Goal: Obtain resource: Download file/media

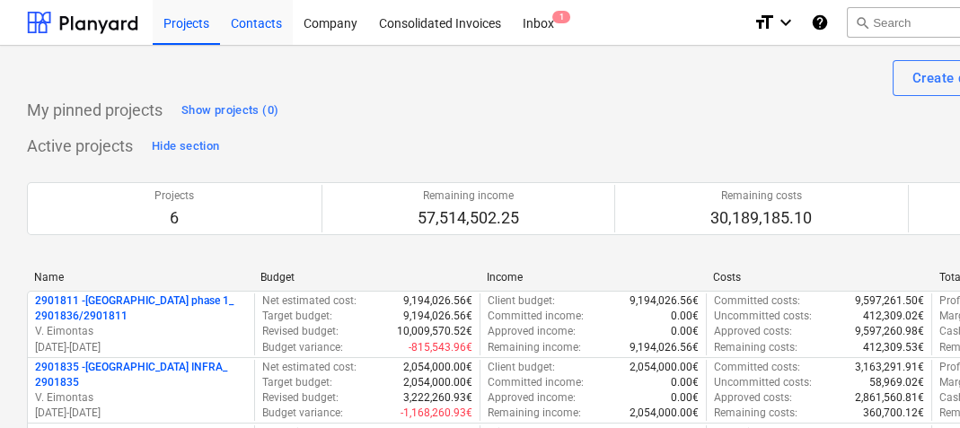
click at [249, 29] on div "Contacts" at bounding box center [256, 22] width 73 height 46
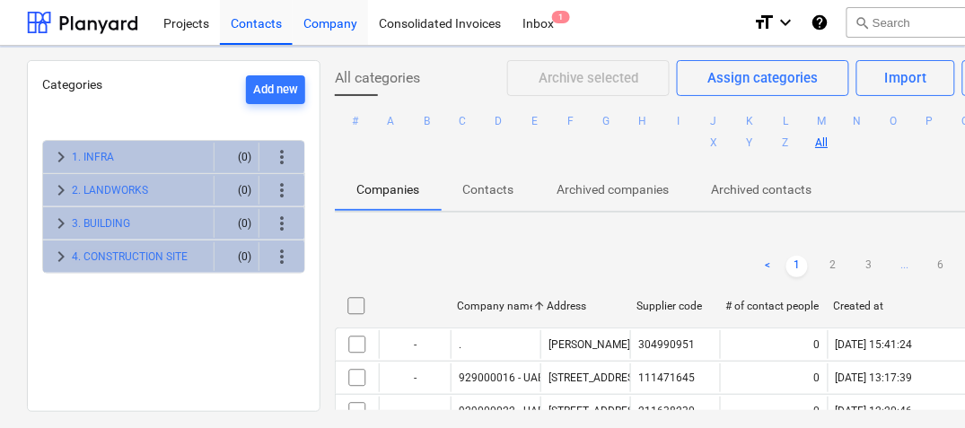
click at [323, 25] on div "Company" at bounding box center [330, 22] width 75 height 46
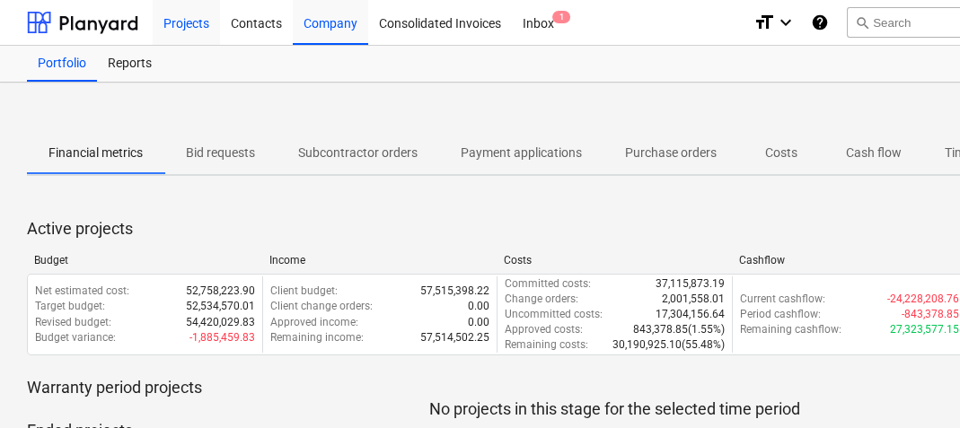
click at [189, 32] on div "Projects" at bounding box center [186, 22] width 67 height 46
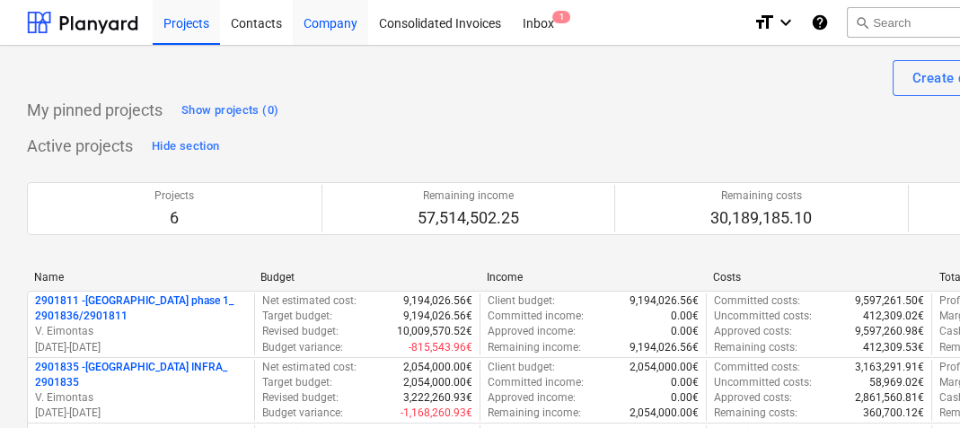
click at [328, 25] on div "Company" at bounding box center [330, 22] width 75 height 46
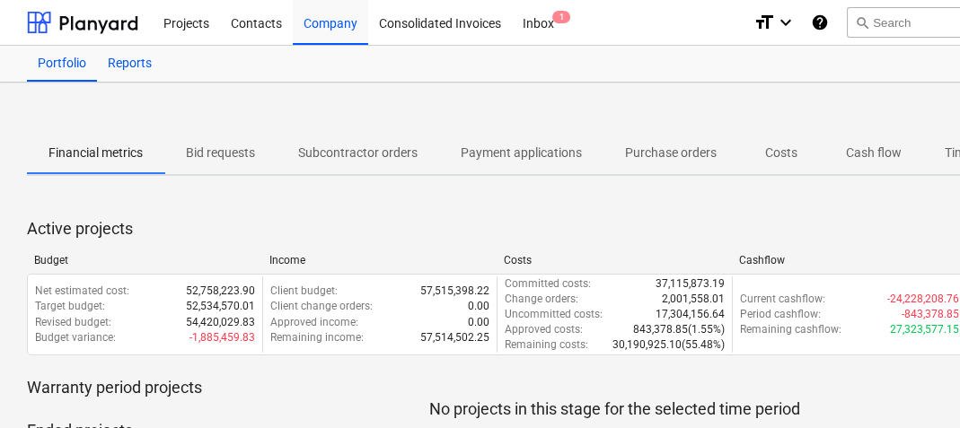
drag, startPoint x: 104, startPoint y: 75, endPoint x: 114, endPoint y: 73, distance: 10.0
click at [105, 75] on div "Reports" at bounding box center [130, 64] width 66 height 36
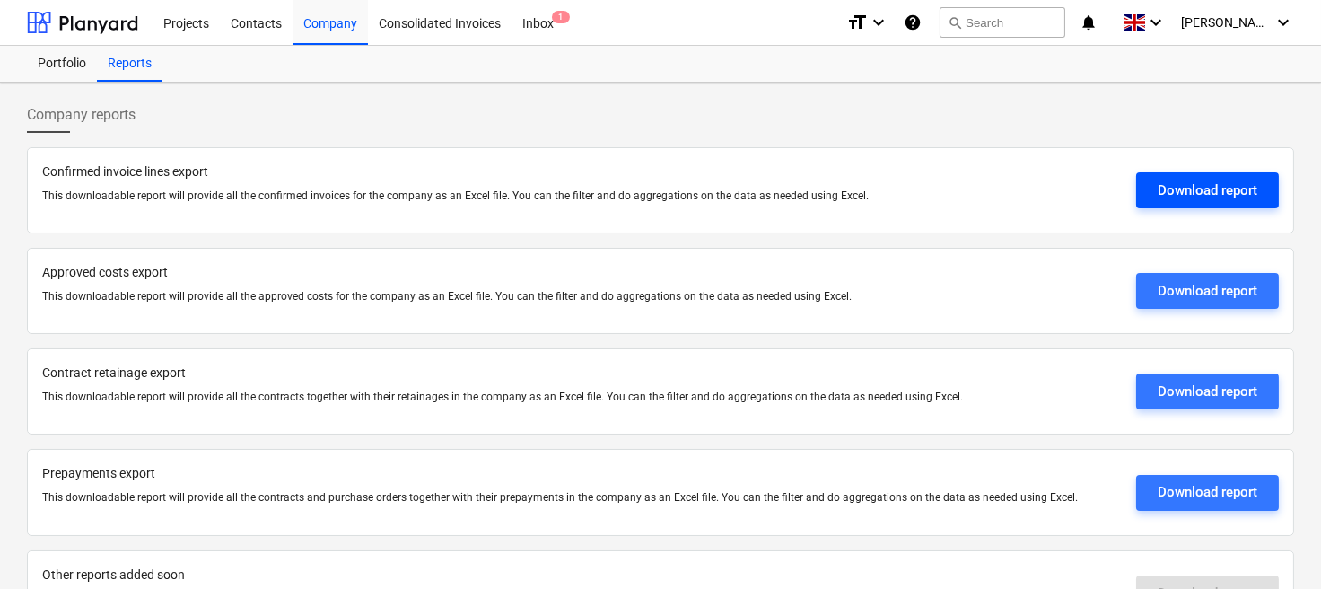
click at [959, 197] on div "Download report" at bounding box center [1208, 190] width 100 height 23
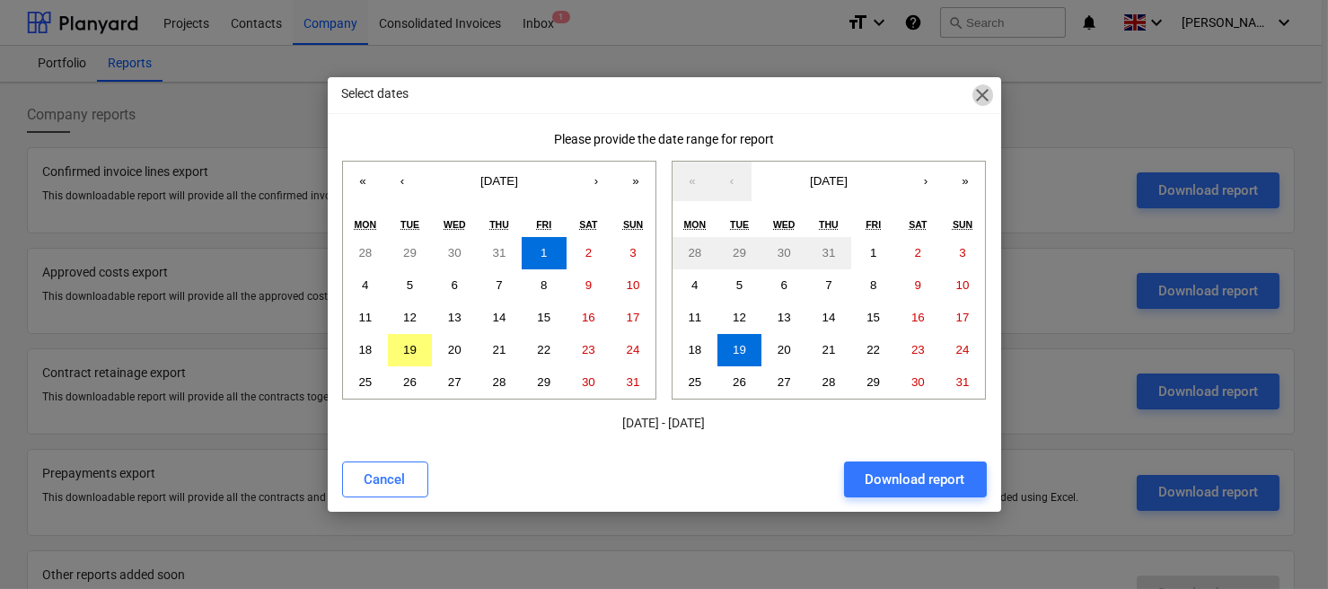
click at [959, 95] on span "close" at bounding box center [983, 95] width 22 height 22
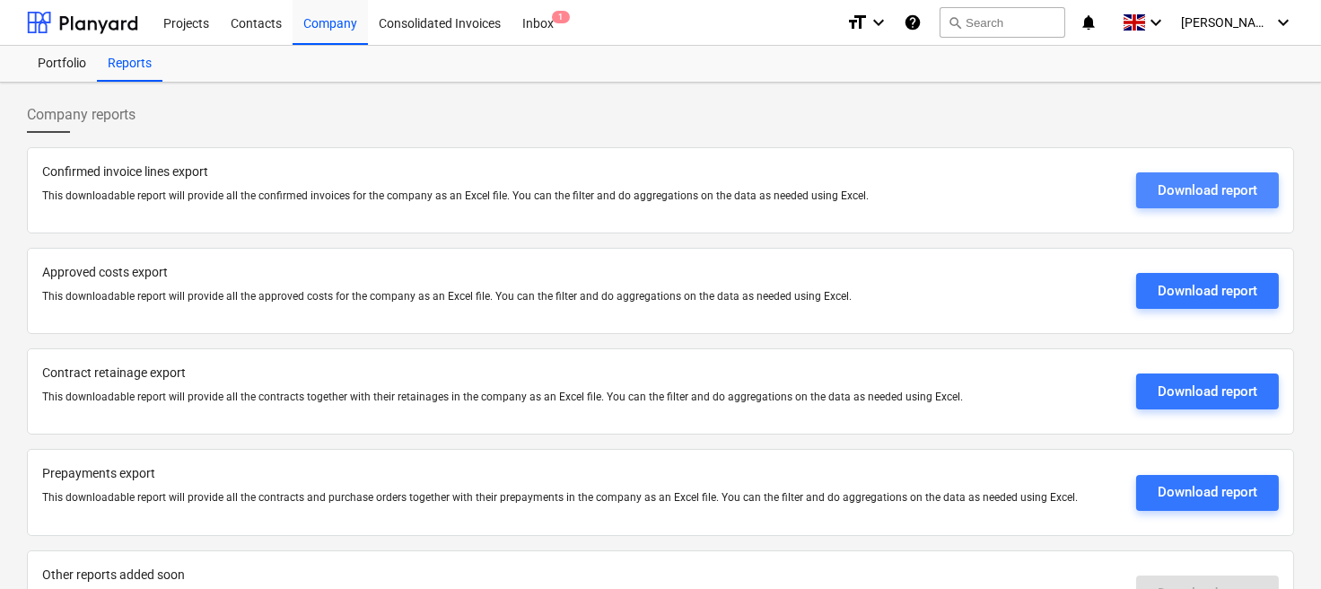
click at [959, 185] on div "Download report" at bounding box center [1208, 190] width 100 height 23
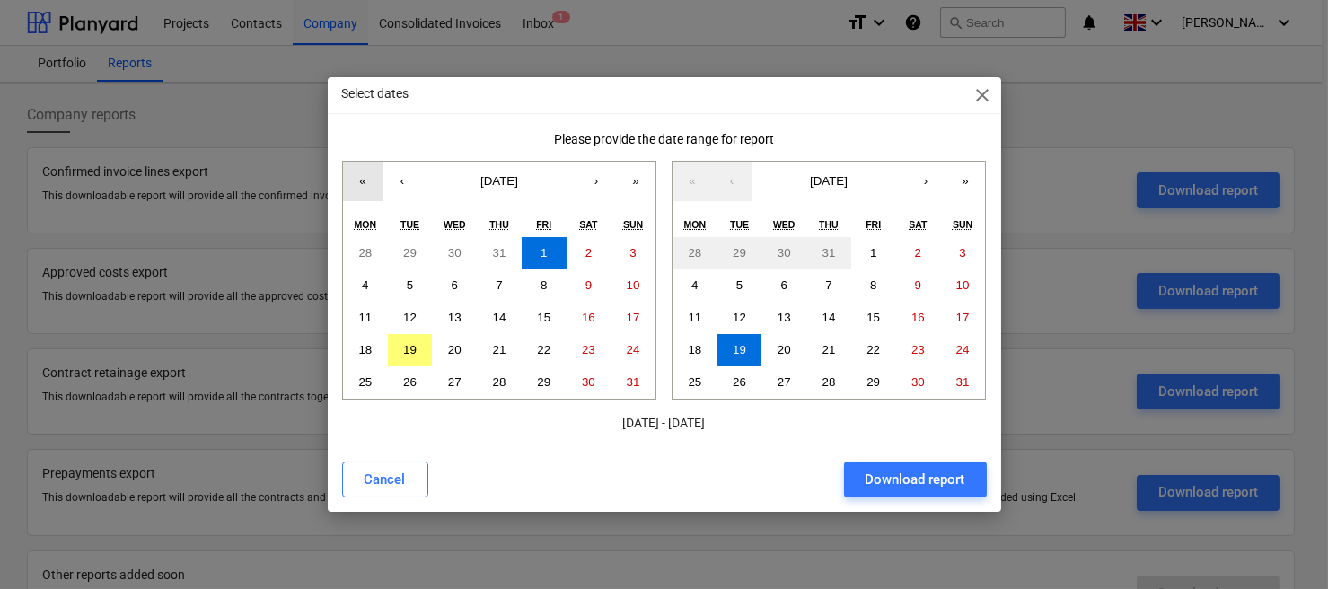
click at [358, 182] on button "«" at bounding box center [362, 181] width 39 height 39
click at [358, 183] on button "«" at bounding box center [362, 181] width 39 height 39
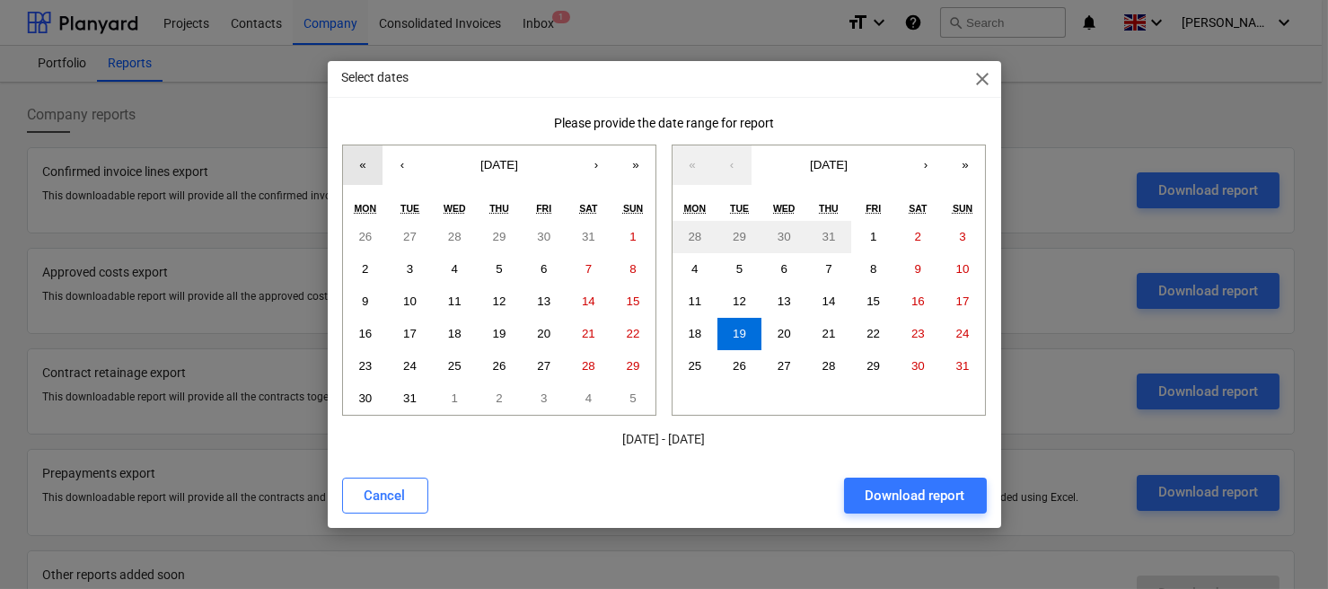
click at [358, 183] on button "«" at bounding box center [362, 164] width 39 height 39
click at [400, 176] on button "‹" at bounding box center [401, 164] width 39 height 39
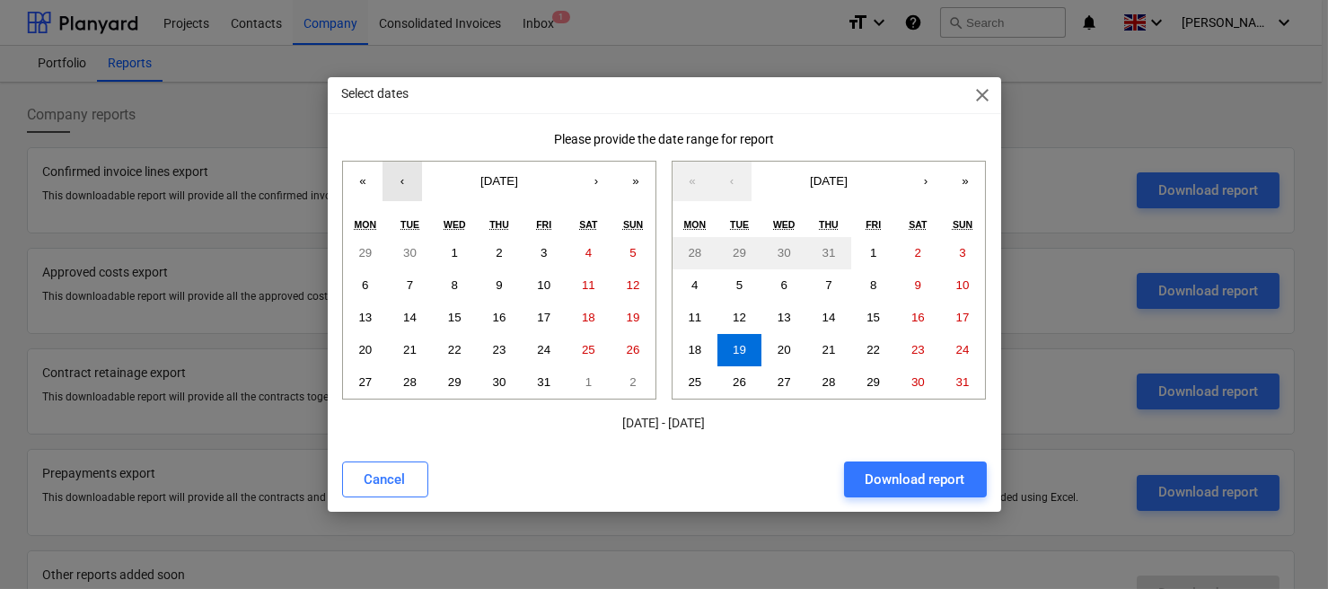
click at [400, 176] on button "‹" at bounding box center [401, 181] width 39 height 39
click at [401, 179] on button "‹" at bounding box center [401, 181] width 39 height 39
click at [400, 180] on button "‹" at bounding box center [401, 181] width 39 height 39
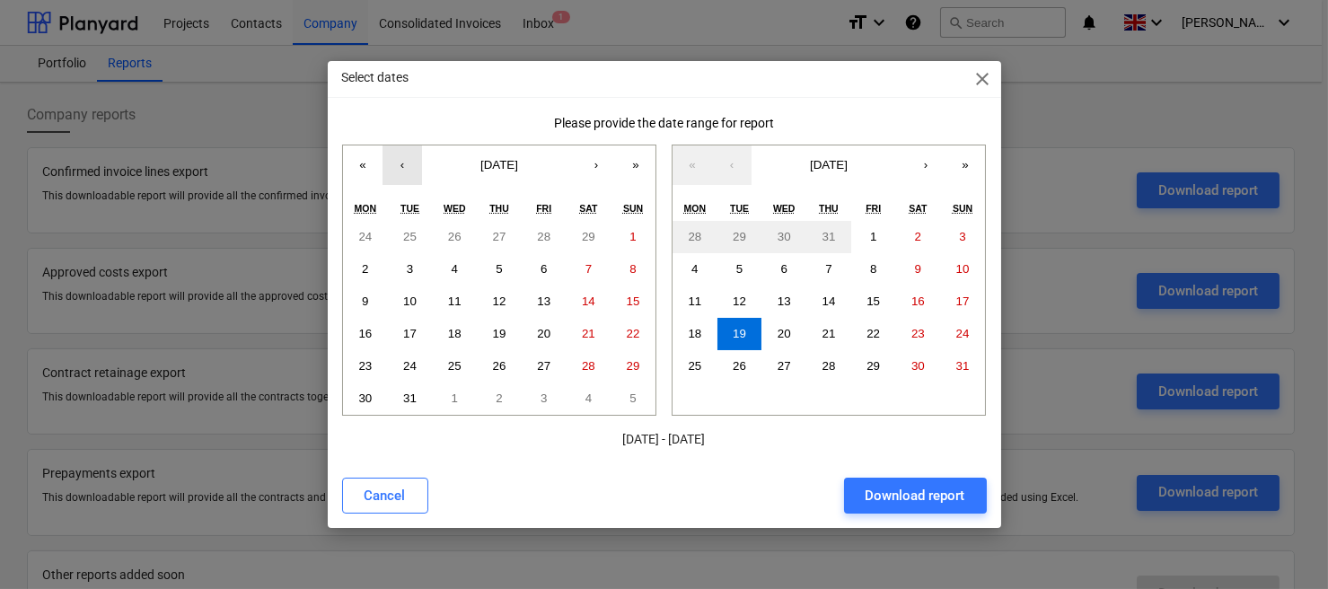
click at [400, 180] on button "‹" at bounding box center [401, 164] width 39 height 39
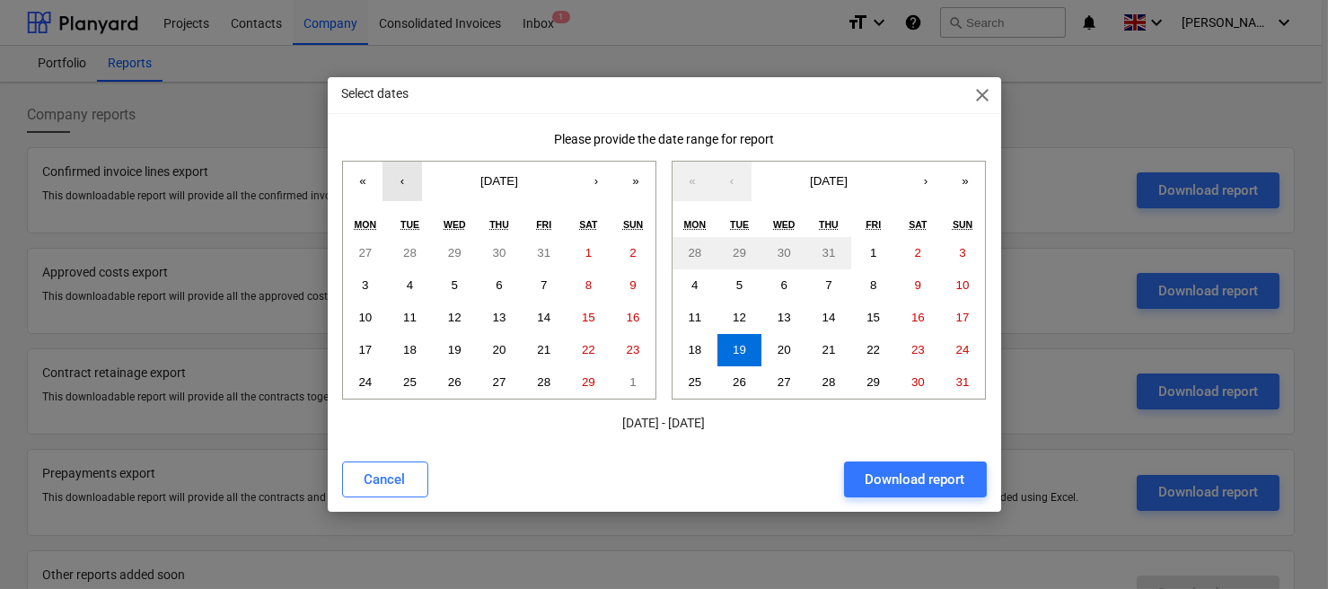
click at [400, 180] on button "‹" at bounding box center [401, 181] width 39 height 39
click at [457, 249] on abbr "1" at bounding box center [454, 252] width 6 height 13
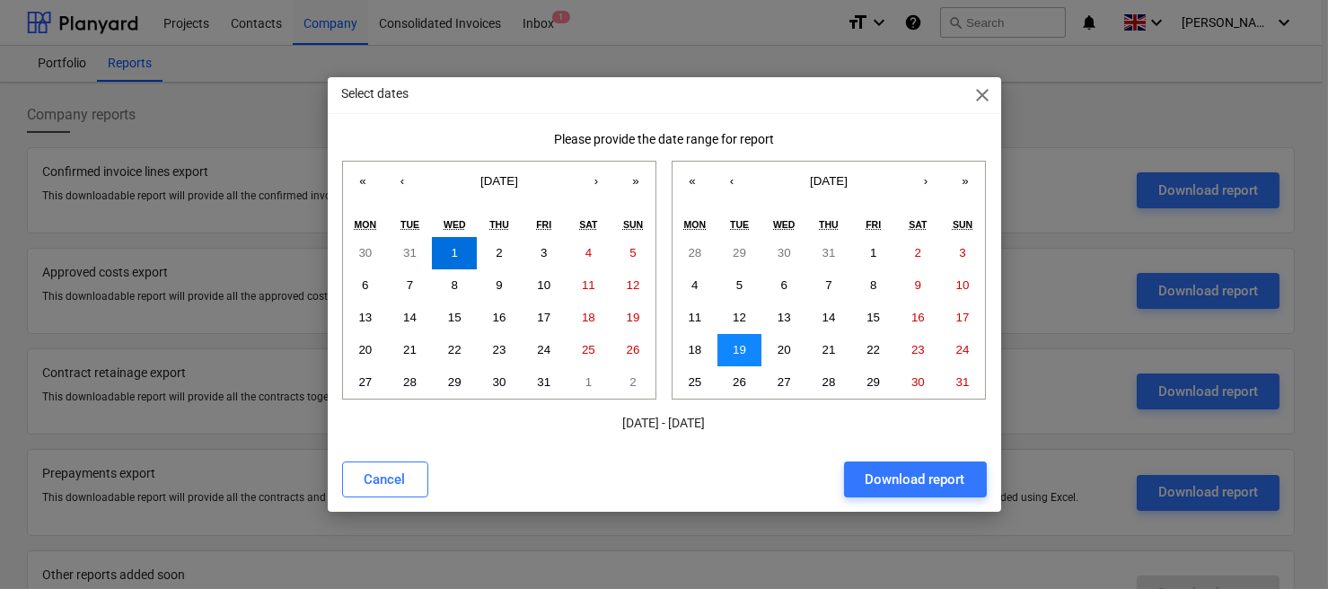
click at [734, 347] on abbr "19" at bounding box center [738, 349] width 13 height 13
click at [908, 427] on div "Download report" at bounding box center [915, 479] width 100 height 23
